Goal: Information Seeking & Learning: Learn about a topic

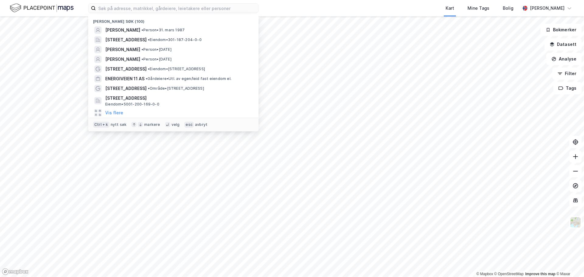
click at [165, 5] on input at bounding box center [177, 8] width 162 height 9
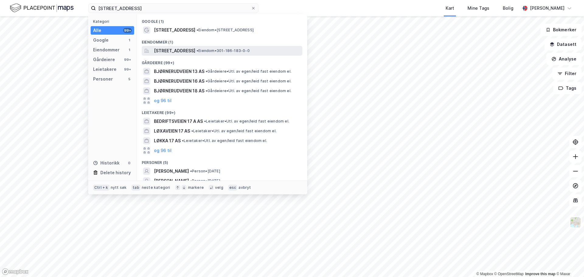
click at [169, 50] on span "[STREET_ADDRESS]" at bounding box center [174, 50] width 41 height 7
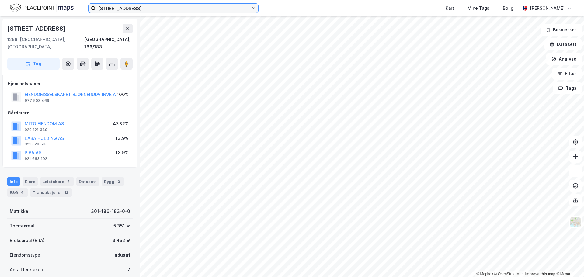
click at [157, 12] on input "[STREET_ADDRESS]" at bounding box center [173, 8] width 155 height 9
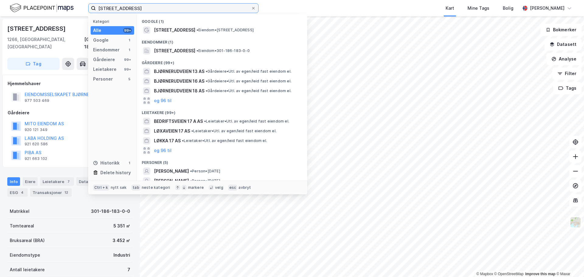
click at [157, 11] on input "[STREET_ADDRESS]" at bounding box center [173, 8] width 155 height 9
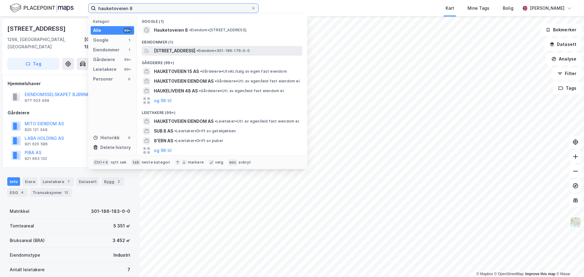
type input "hauketoveien 8"
click at [171, 52] on span "[STREET_ADDRESS]" at bounding box center [174, 50] width 41 height 7
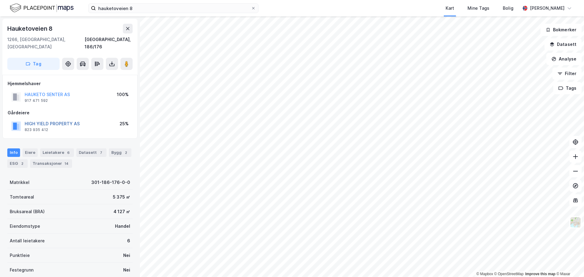
click at [0, 0] on button "HIGH YIELD PROPERTY AS" at bounding box center [0, 0] width 0 height 0
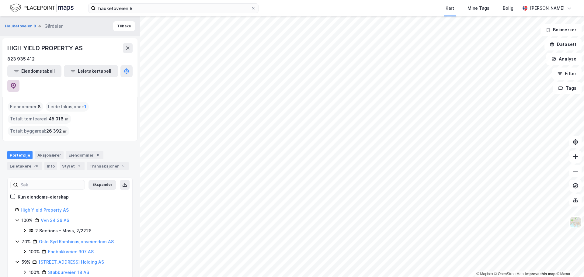
click at [16, 83] on icon at bounding box center [13, 86] width 6 height 6
